Goal: Transaction & Acquisition: Download file/media

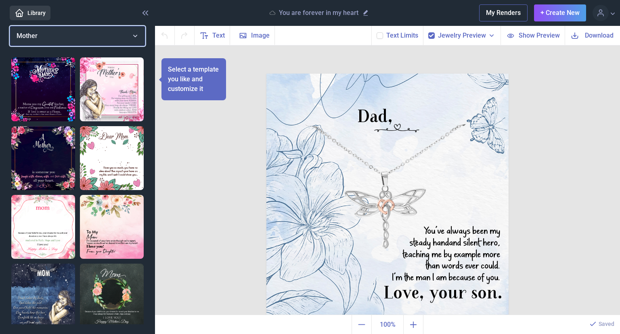
click at [51, 27] on button "Mother" at bounding box center [78, 36] width 136 height 20
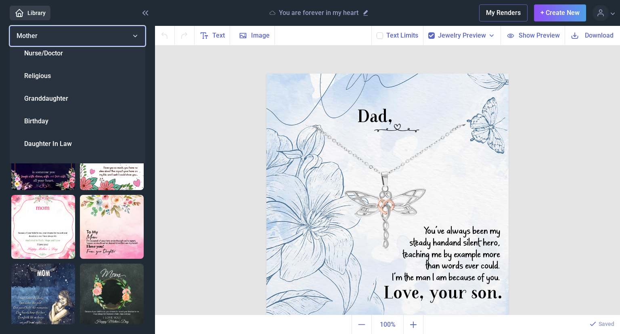
scroll to position [119, 0]
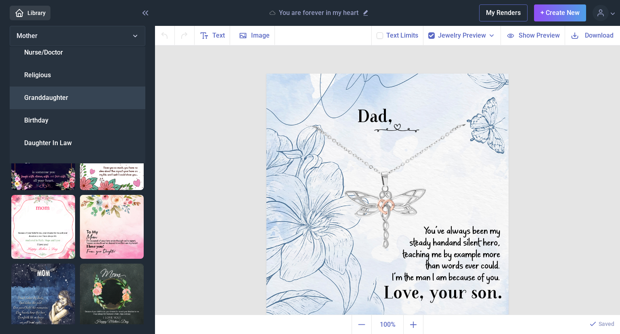
click at [44, 95] on span "Granddaughter" at bounding box center [46, 98] width 44 height 10
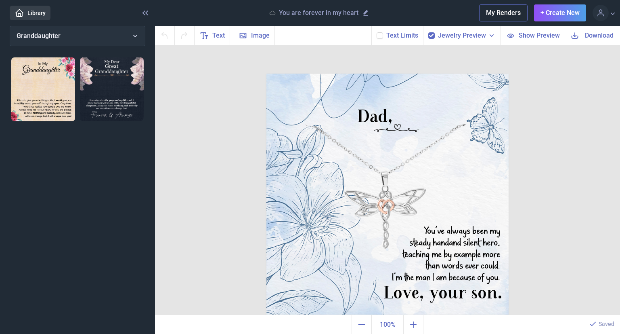
click at [48, 88] on img at bounding box center [43, 89] width 64 height 64
checkbox input "false"
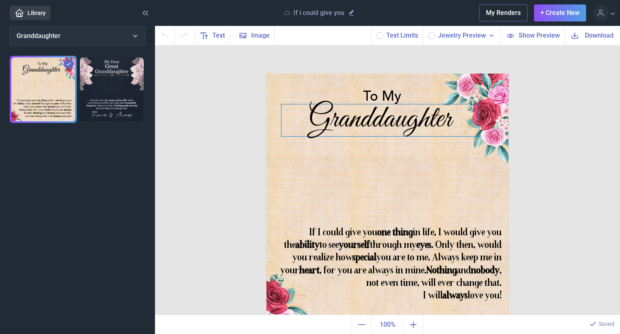
scroll to position [1, 0]
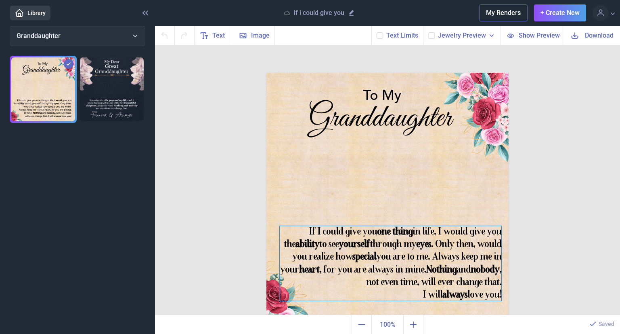
click at [341, 73] on div "If I could give you one thing in life, I would give you the ability to see your…" at bounding box center [388, 73] width 242 height 0
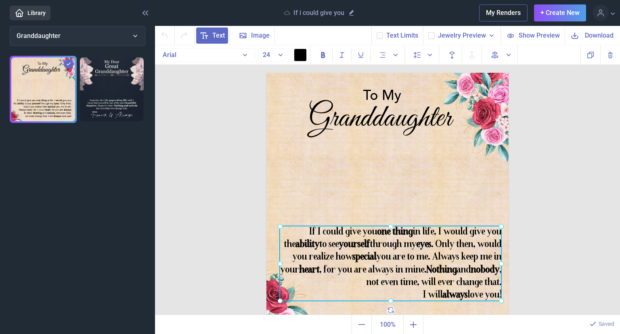
click at [341, 267] on div at bounding box center [391, 263] width 222 height 75
click at [319, 267] on b "heart" at bounding box center [309, 270] width 20 height 10
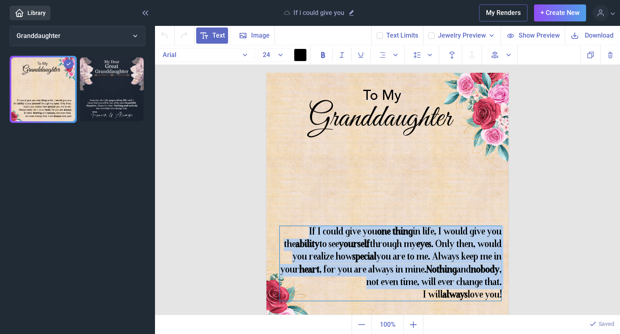
click at [319, 267] on b "heart" at bounding box center [309, 270] width 20 height 10
click at [403, 262] on div "If I could give you one thing in life, I would give you the ability to see your…" at bounding box center [391, 263] width 222 height 75
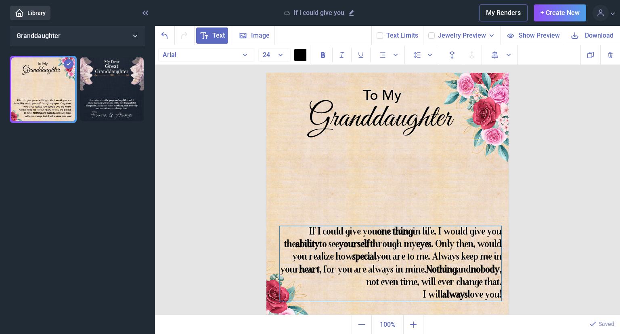
click at [403, 262] on div "If I could give you one thing in life, I would give you the ability to see your…" at bounding box center [391, 263] width 222 height 75
copy div "If I could give you one thing in life, I would give you the ability to see your…"
paste div
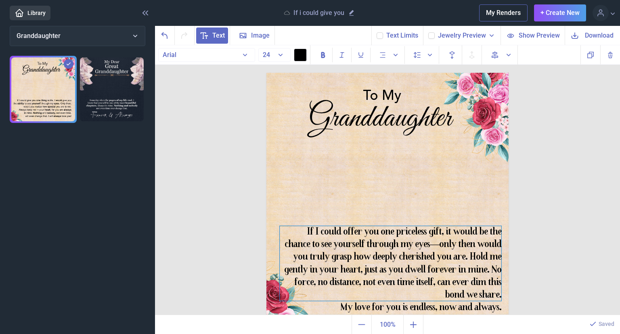
click at [443, 255] on div "If I could offer you one priceless gift, it would be the chance to see yourself…" at bounding box center [391, 263] width 222 height 75
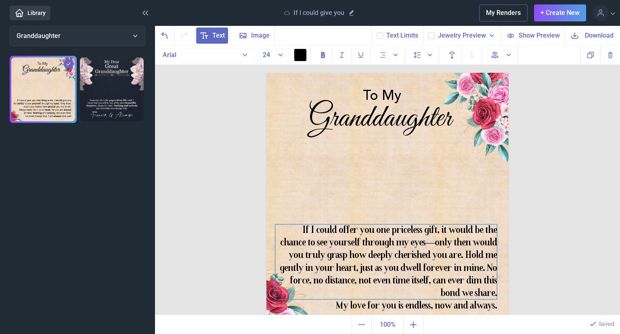
drag, startPoint x: 443, startPoint y: 255, endPoint x: 426, endPoint y: 246, distance: 19.9
click at [426, 246] on div "If I could offer you one priceless gift, it would be the chance to see yourself…" at bounding box center [386, 261] width 222 height 75
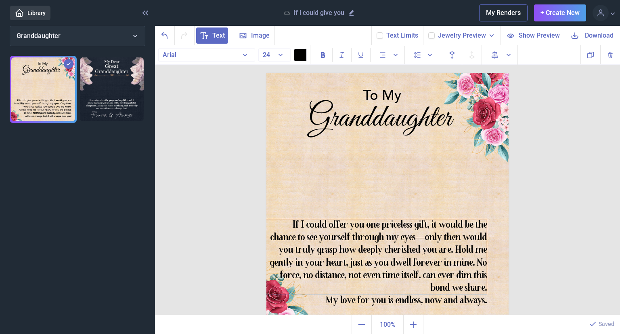
drag, startPoint x: 426, startPoint y: 246, endPoint x: 430, endPoint y: 248, distance: 4.6
click at [430, 248] on div "If I could offer you one priceless gift, it would be the chance to see yourself…" at bounding box center [376, 256] width 222 height 75
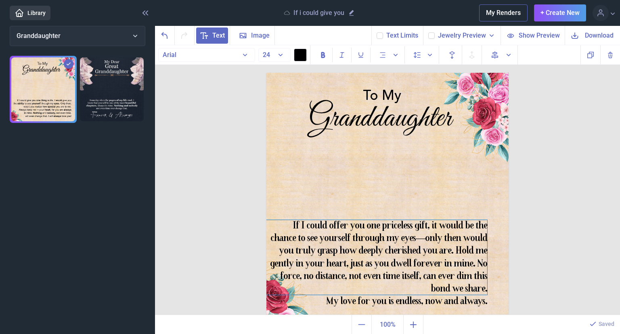
click at [430, 248] on div "If I could offer you one priceless gift, it would be the chance to see yourself…" at bounding box center [377, 257] width 222 height 75
click at [437, 261] on div "If I could offer you one priceless gift, it would be the chance to see yourself…" at bounding box center [377, 257] width 222 height 75
click at [446, 262] on div "If I could offer you one priceless gift, it would be the chance to see yourself…" at bounding box center [377, 257] width 222 height 75
click at [449, 264] on div "If I could offer you one priceless gift, it would be the chance to see yourself…" at bounding box center [377, 257] width 222 height 75
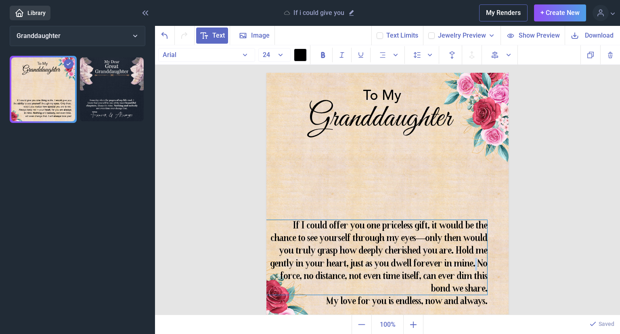
click at [449, 264] on div "If I could offer you one priceless gift, it would be the chance to see yourself…" at bounding box center [377, 257] width 222 height 75
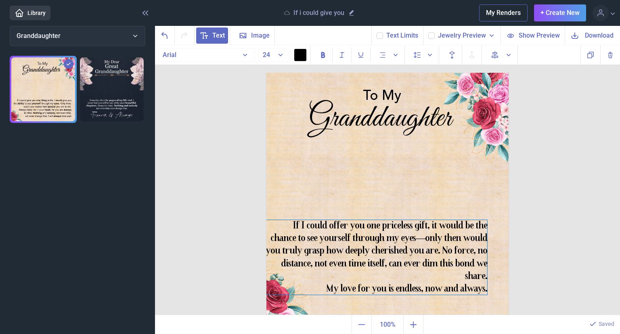
click at [317, 285] on div "My love for you is endless, now and always." at bounding box center [377, 289] width 222 height 13
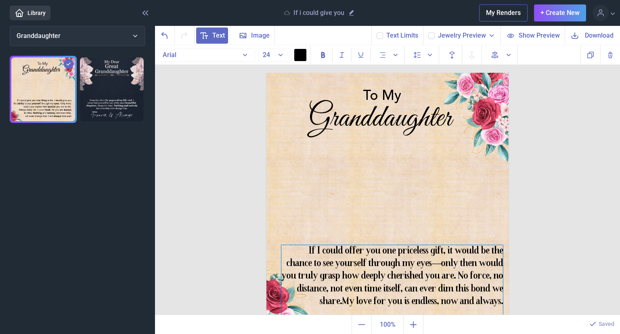
drag, startPoint x: 343, startPoint y: 227, endPoint x: 359, endPoint y: 252, distance: 29.6
click at [359, 252] on div "If I could offer you one priceless gift, it would be the chance to see yourself…" at bounding box center [392, 282] width 222 height 75
click at [522, 189] on div "To My Granddaughter If I could offer you one priceless gift, it would be the ch…" at bounding box center [387, 180] width 465 height 270
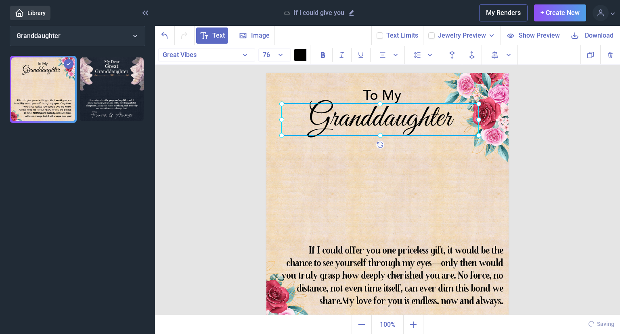
click at [267, 73] on div "Granddaughter" at bounding box center [267, 73] width 0 height 0
click at [308, 119] on div at bounding box center [379, 119] width 197 height 32
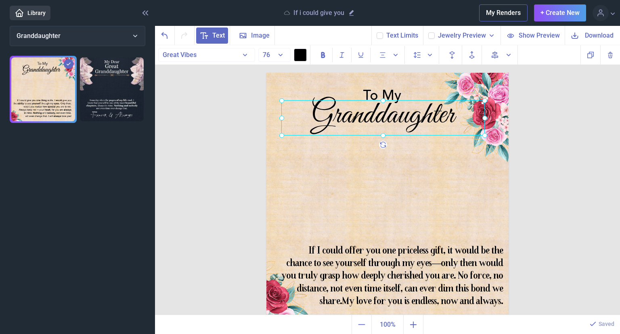
drag, startPoint x: 475, startPoint y: 102, endPoint x: 481, endPoint y: 99, distance: 6.9
click at [481, 99] on icon at bounding box center [485, 101] width 8 height 8
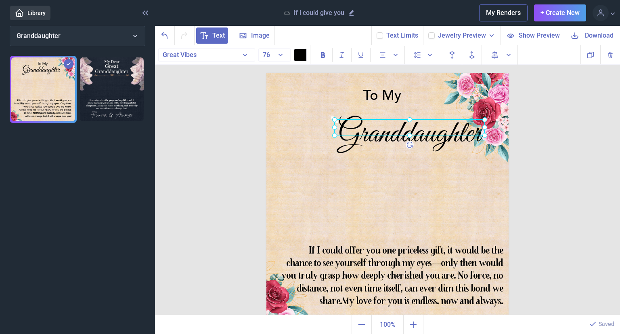
drag, startPoint x: 280, startPoint y: 98, endPoint x: 333, endPoint y: 117, distance: 56.2
click at [333, 117] on icon at bounding box center [335, 120] width 8 height 8
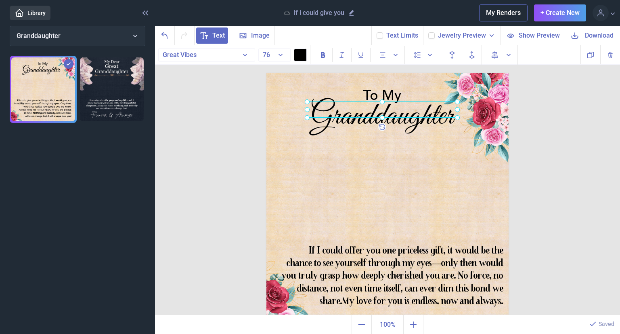
drag, startPoint x: 418, startPoint y: 126, endPoint x: 391, endPoint y: 108, distance: 32.7
click at [391, 108] on div at bounding box center [382, 109] width 151 height 16
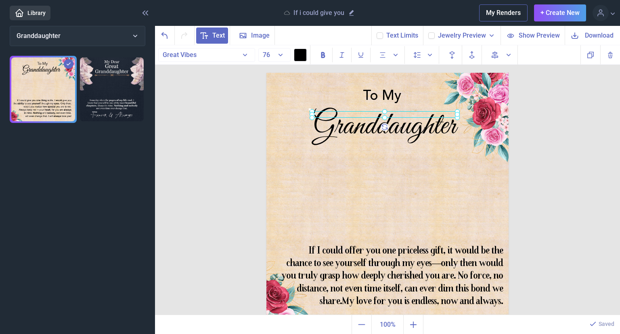
drag, startPoint x: 304, startPoint y: 99, endPoint x: 309, endPoint y: 109, distance: 11.0
click at [309, 109] on icon at bounding box center [312, 111] width 8 height 8
click at [338, 118] on div "Granddaughter" at bounding box center [384, 114] width 145 height 6
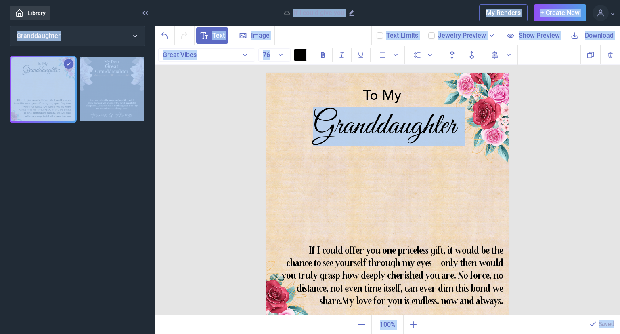
click at [294, 114] on img at bounding box center [388, 194] width 242 height 242
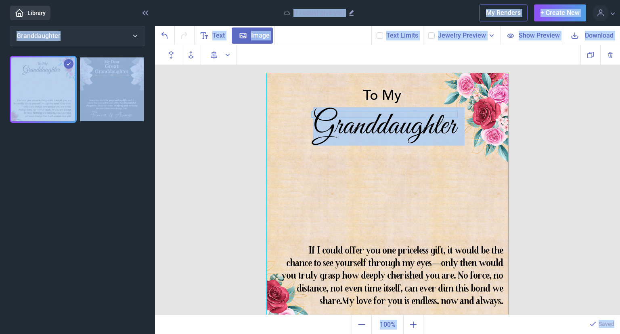
click at [351, 118] on div "Granddaughter" at bounding box center [384, 114] width 145 height 6
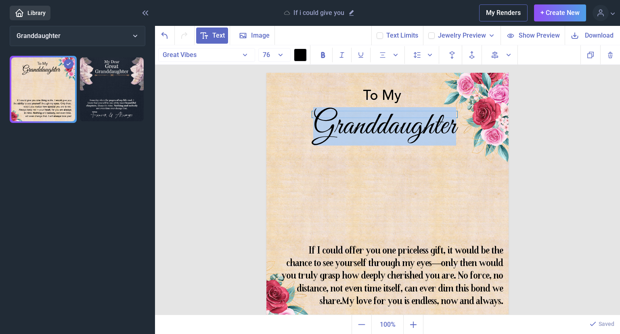
click at [351, 118] on div "Granddaughter" at bounding box center [384, 114] width 145 height 6
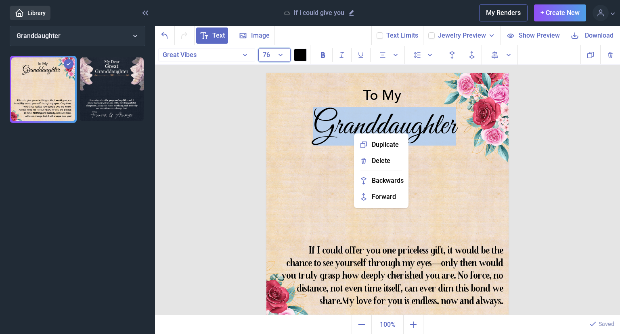
click at [270, 57] on button "76" at bounding box center [274, 55] width 32 height 14
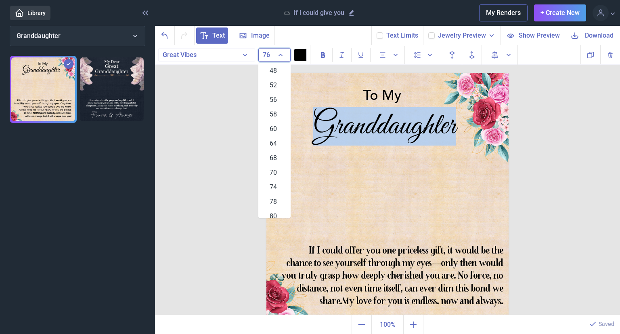
scroll to position [248, 0]
click at [270, 145] on span "64" at bounding box center [273, 142] width 7 height 10
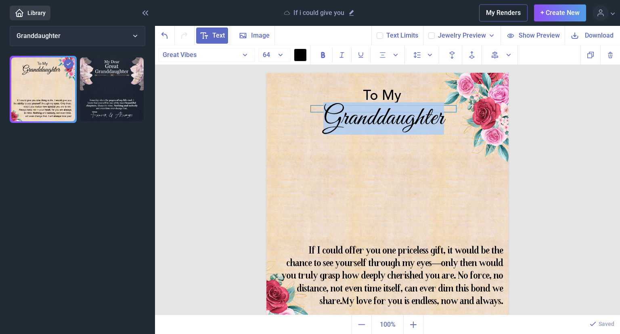
click at [357, 105] on div "Granddaughter" at bounding box center [383, 108] width 145 height 6
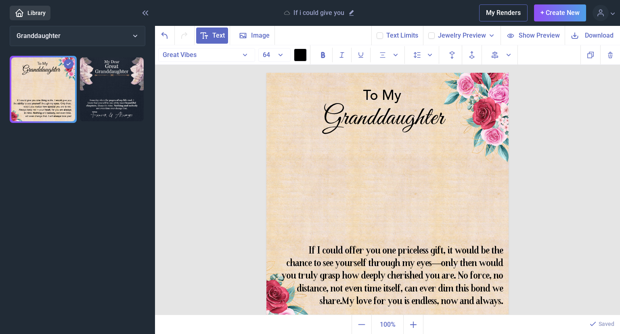
click at [588, 33] on span "Download" at bounding box center [599, 35] width 29 height 9
